Goal: Transaction & Acquisition: Purchase product/service

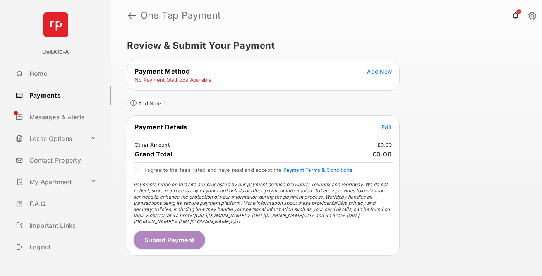
click at [379, 71] on span "Add New" at bounding box center [379, 71] width 25 height 7
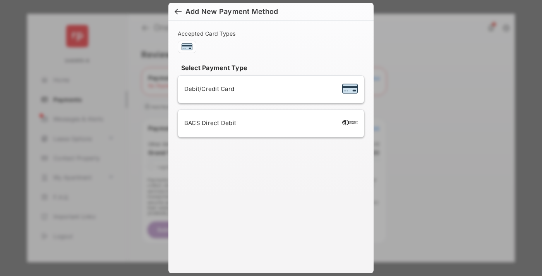
click at [207, 89] on span "Debit/Credit Card" at bounding box center [209, 88] width 50 height 7
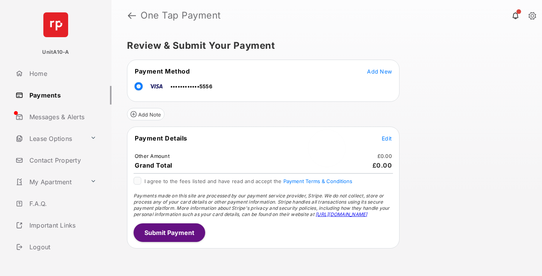
click at [387, 138] on span "Edit" at bounding box center [387, 138] width 10 height 7
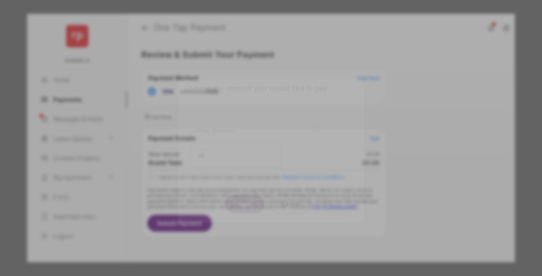
type input "***"
click at [245, 196] on button "Save" at bounding box center [244, 204] width 39 height 19
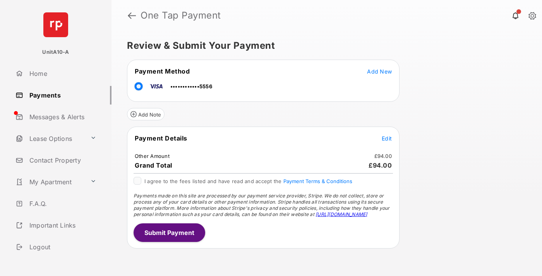
click at [169, 232] on button "Submit Payment" at bounding box center [169, 232] width 72 height 19
